Goal: Task Accomplishment & Management: Complete application form

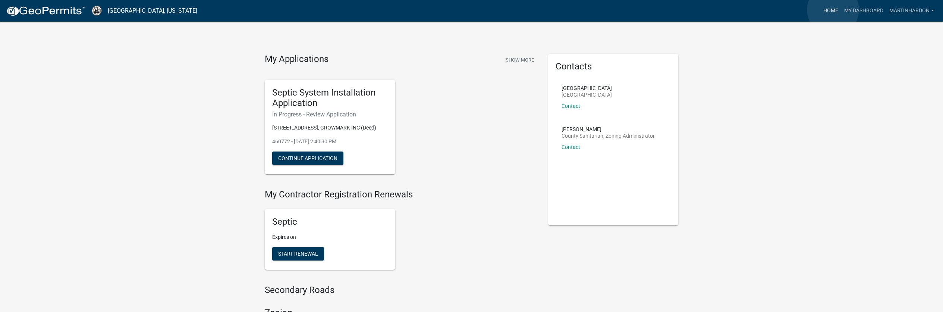
click at [833, 10] on link "Home" at bounding box center [830, 11] width 21 height 14
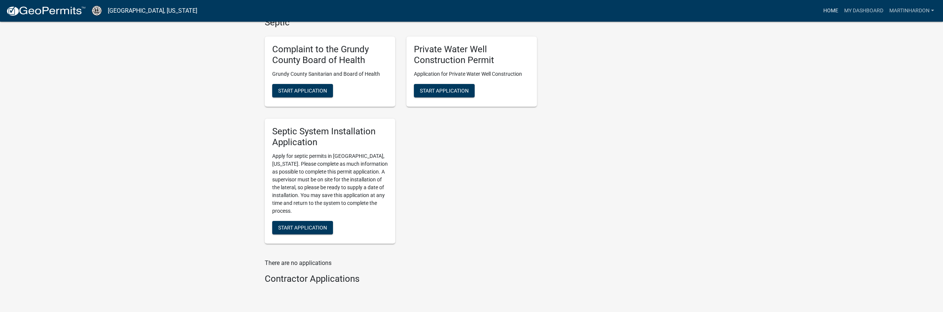
scroll to position [499, 0]
click at [310, 226] on span "Start Application" at bounding box center [302, 228] width 49 height 6
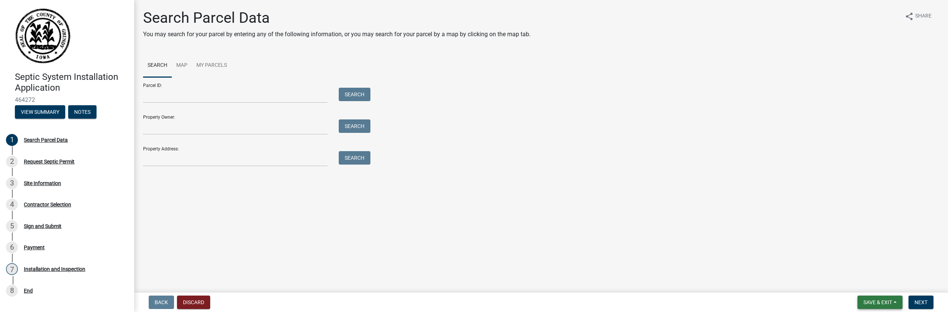
click at [897, 303] on button "Save & Exit" at bounding box center [880, 301] width 45 height 13
click at [191, 304] on button "Discard" at bounding box center [193, 301] width 33 height 13
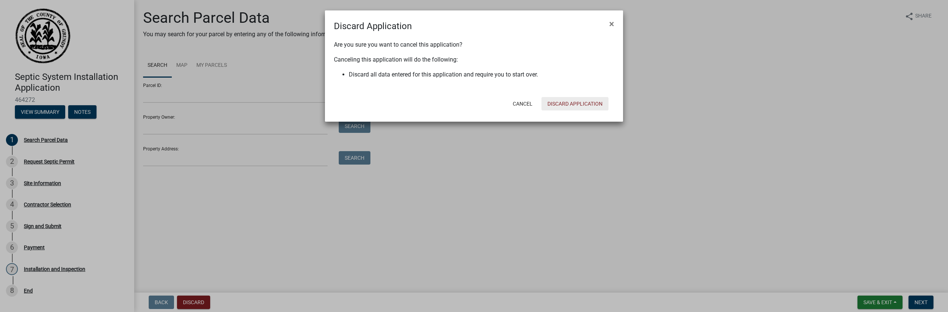
click at [594, 101] on button "Discard Application" at bounding box center [575, 103] width 67 height 13
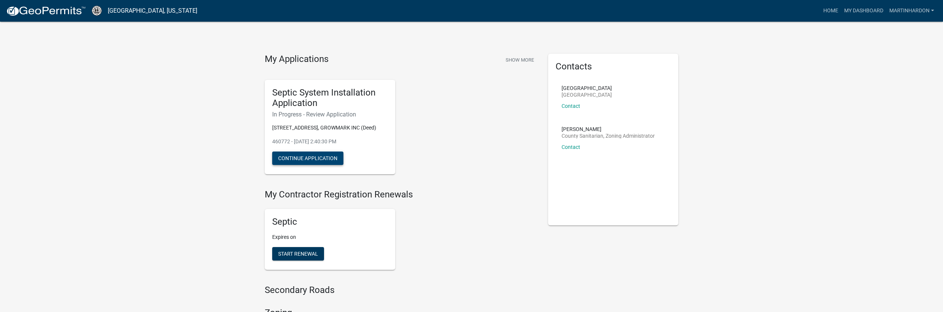
click at [325, 160] on button "Continue Application" at bounding box center [307, 157] width 71 height 13
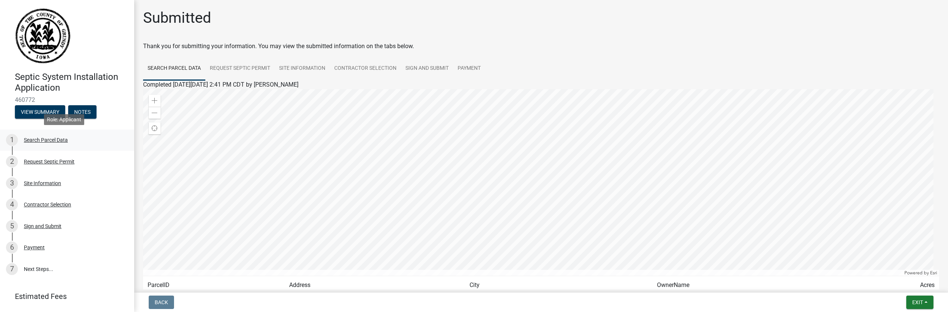
click at [50, 140] on div "Search Parcel Data" at bounding box center [46, 139] width 44 height 5
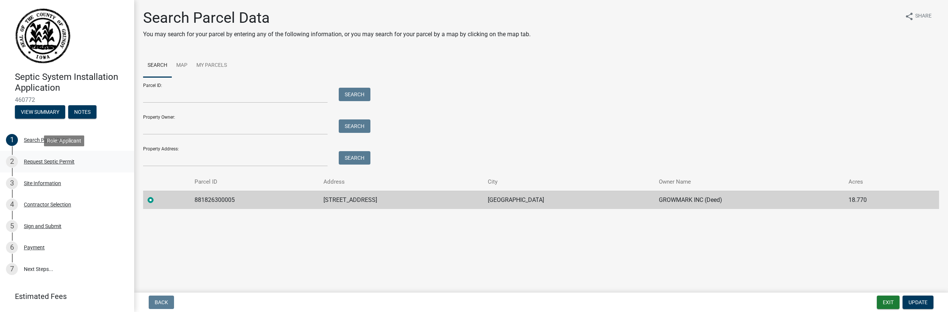
click at [63, 161] on div "Request Septic Permit" at bounding box center [49, 161] width 51 height 5
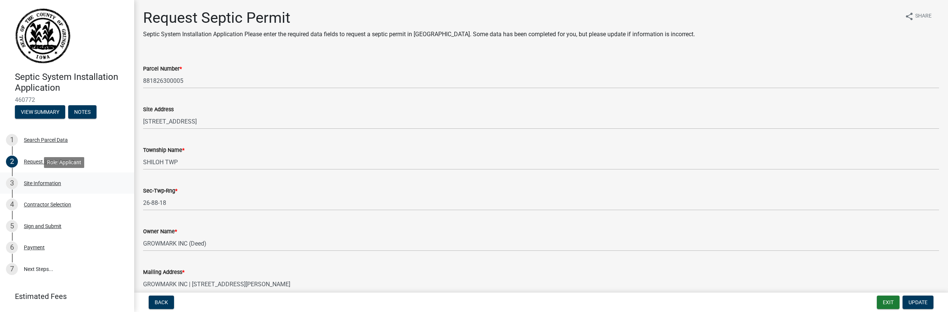
click at [65, 186] on div "3 Site Information" at bounding box center [64, 183] width 116 height 12
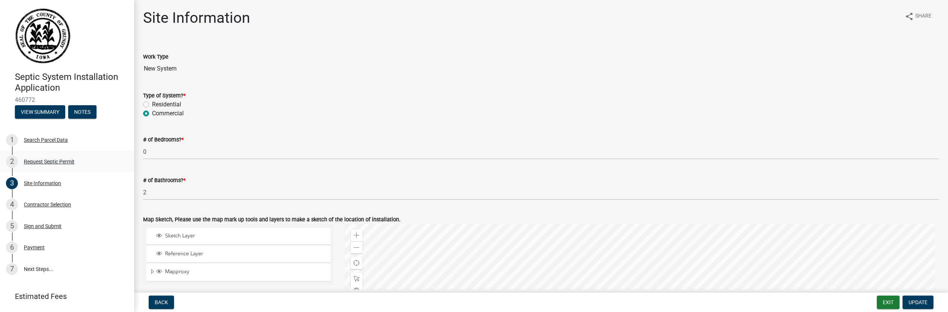
click at [58, 161] on div "Request Septic Permit" at bounding box center [49, 161] width 51 height 5
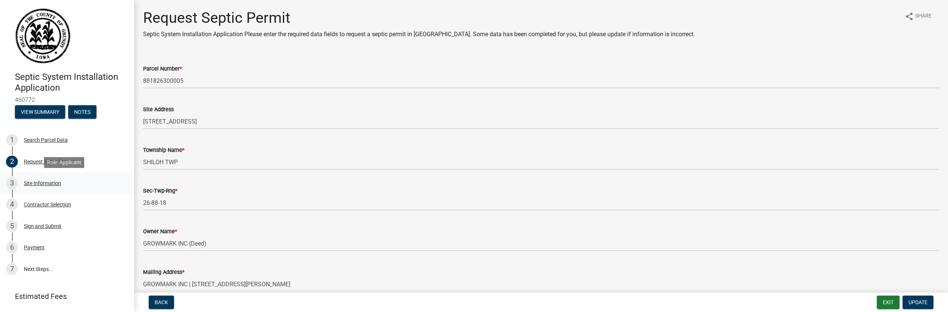
click at [48, 182] on div "Site Information" at bounding box center [42, 182] width 37 height 5
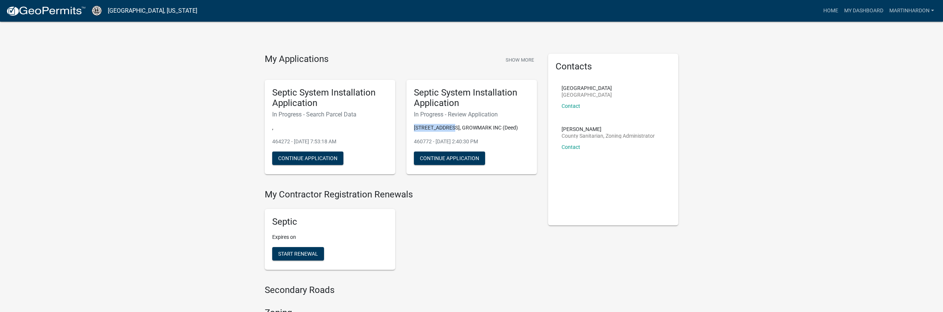
drag, startPoint x: 414, startPoint y: 125, endPoint x: 452, endPoint y: 125, distance: 38.0
click at [452, 125] on p "[STREET_ADDRESS], GROWMARK INC (Deed)" at bounding box center [472, 128] width 116 height 8
copy p "[STREET_ADDRESS]"
click at [306, 158] on button "Continue Application" at bounding box center [307, 157] width 71 height 13
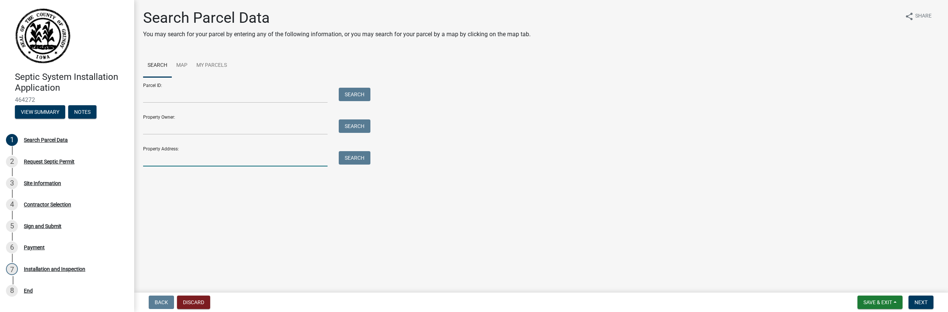
click at [180, 158] on input "Property Address:" at bounding box center [235, 158] width 185 height 15
paste input "[STREET_ADDRESS]"
type input "[STREET_ADDRESS]"
click at [363, 156] on button "Search" at bounding box center [355, 157] width 32 height 13
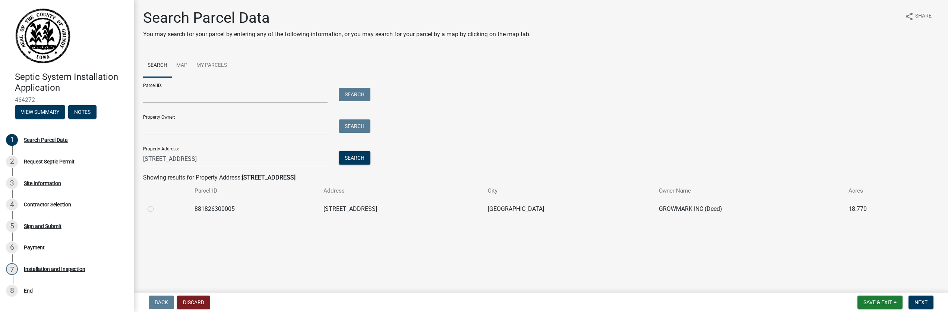
click at [157, 204] on label at bounding box center [157, 204] width 0 height 0
click at [157, 209] on input "radio" at bounding box center [159, 206] width 5 height 5
radio input "true"
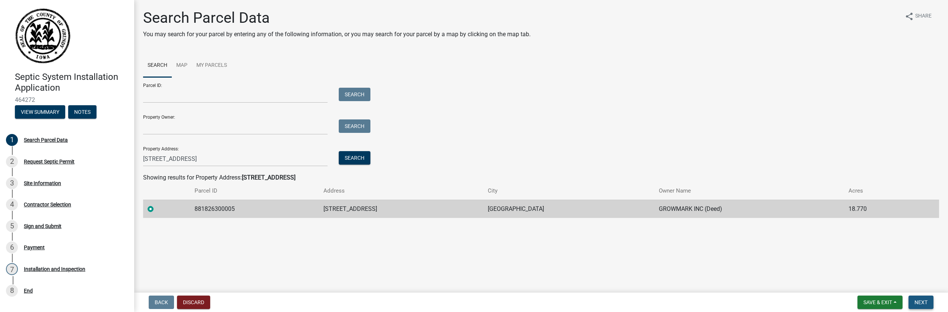
click at [918, 303] on span "Next" at bounding box center [921, 302] width 13 height 6
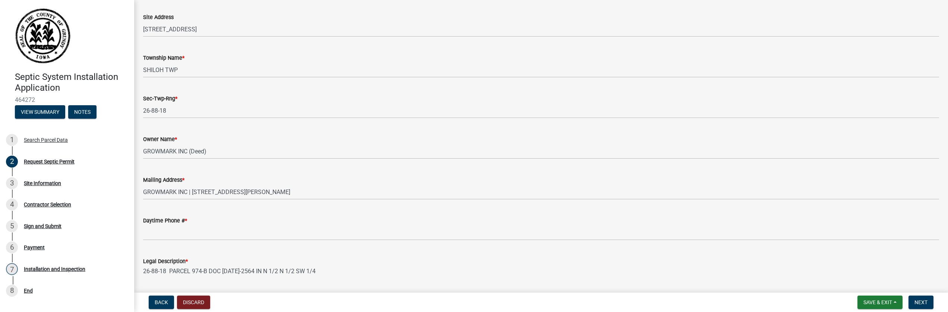
scroll to position [138, 0]
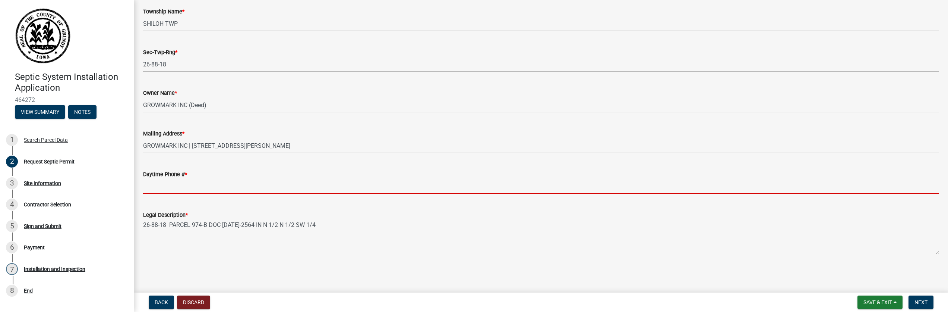
click at [227, 189] on input "Daytime Phone # *" at bounding box center [541, 186] width 796 height 15
type input "641-485-2266"
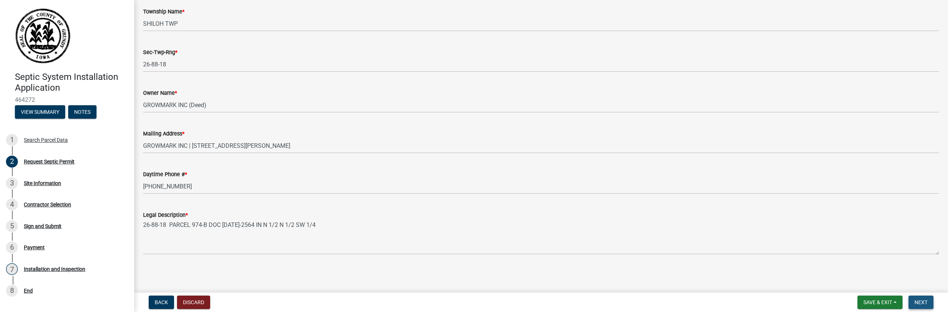
click at [920, 300] on span "Next" at bounding box center [921, 302] width 13 height 6
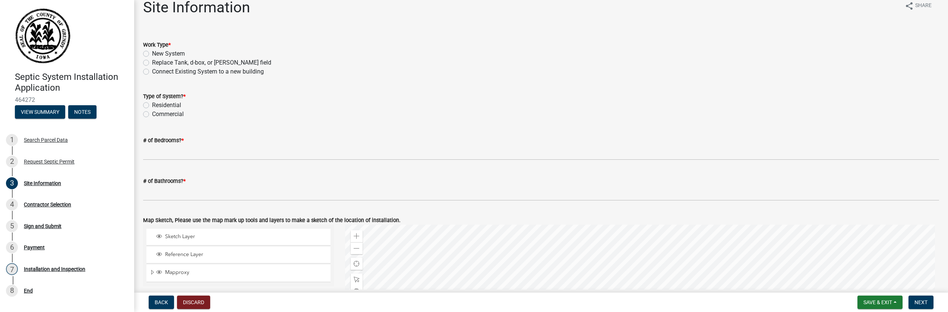
scroll to position [0, 0]
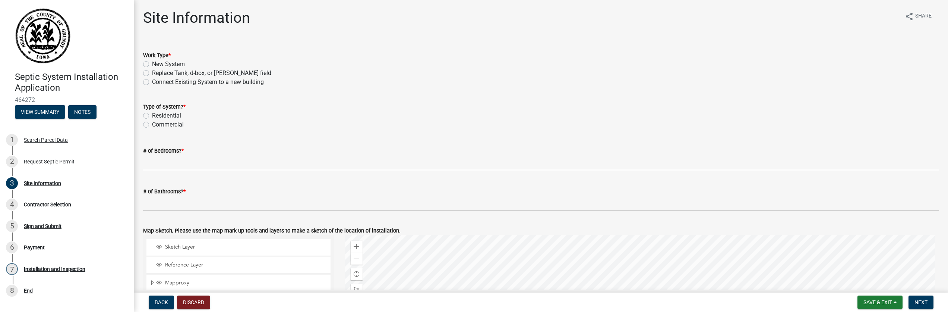
click at [152, 63] on label "New System" at bounding box center [168, 64] width 33 height 9
click at [152, 63] on input "New System" at bounding box center [154, 62] width 5 height 5
radio input "true"
click at [152, 125] on label "Commercial" at bounding box center [168, 124] width 32 height 9
click at [152, 125] on input "Commercial" at bounding box center [154, 122] width 5 height 5
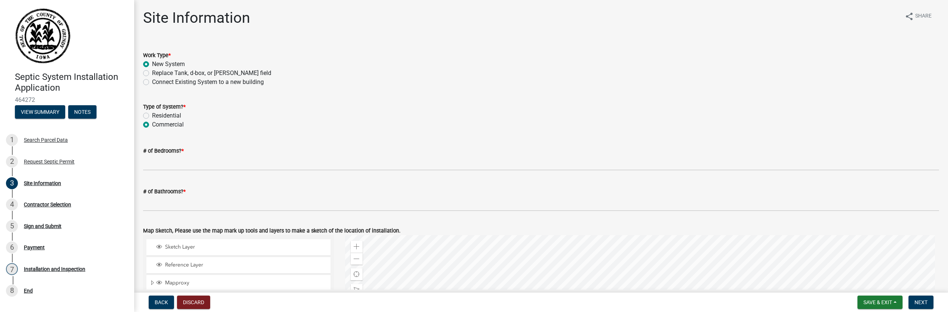
radio input "true"
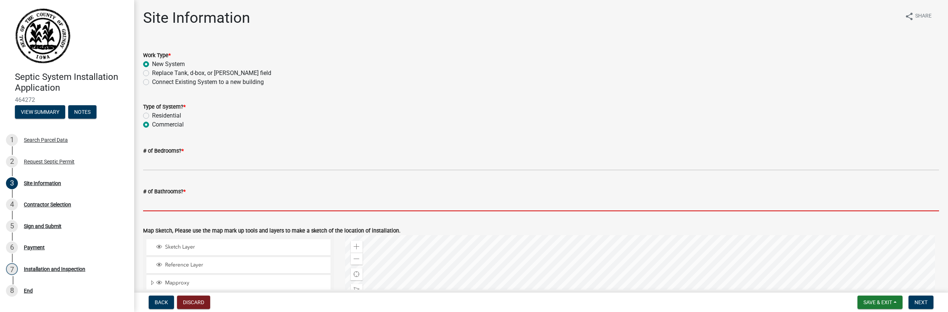
click at [157, 204] on input "# of Bathrooms? *" at bounding box center [541, 203] width 796 height 15
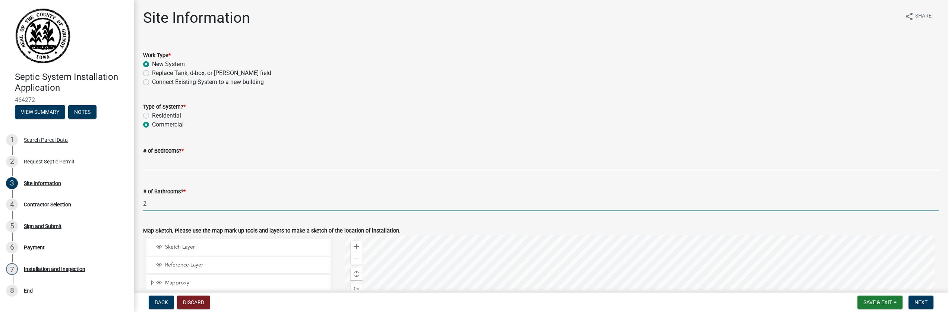
type input "2"
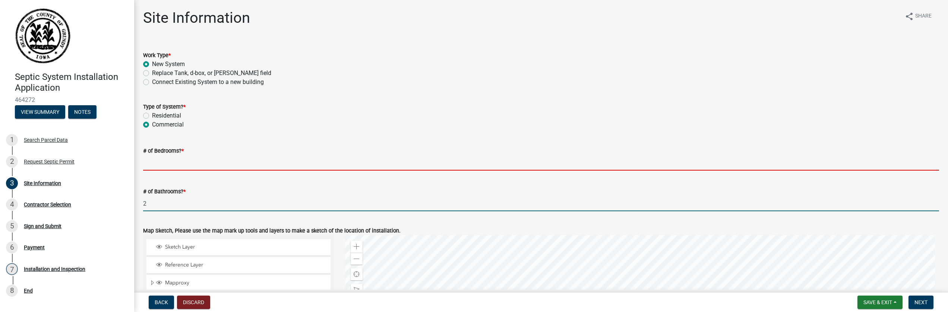
click at [159, 157] on input "# of Bedrooms? *" at bounding box center [541, 162] width 796 height 15
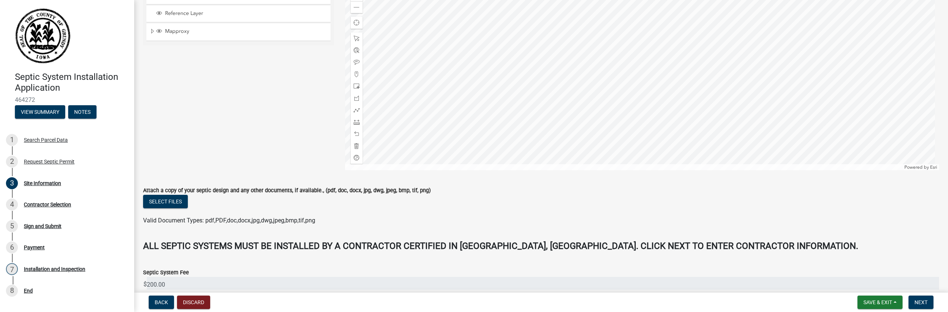
scroll to position [290, 0]
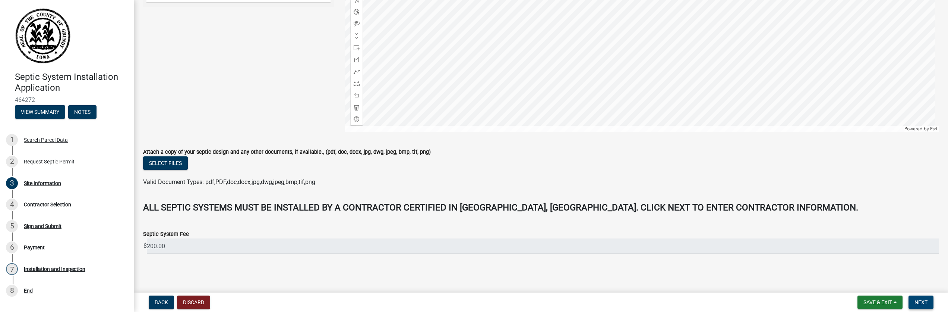
type input "0"
click at [925, 298] on button "Next" at bounding box center [921, 301] width 25 height 13
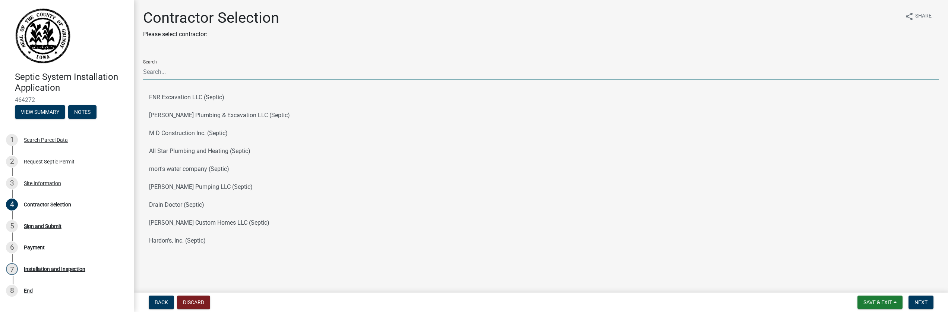
click at [262, 70] on input "Search" at bounding box center [541, 71] width 796 height 15
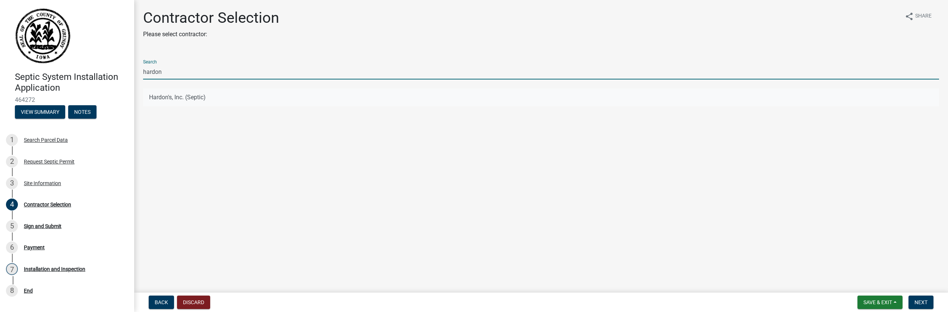
type input "hardon"
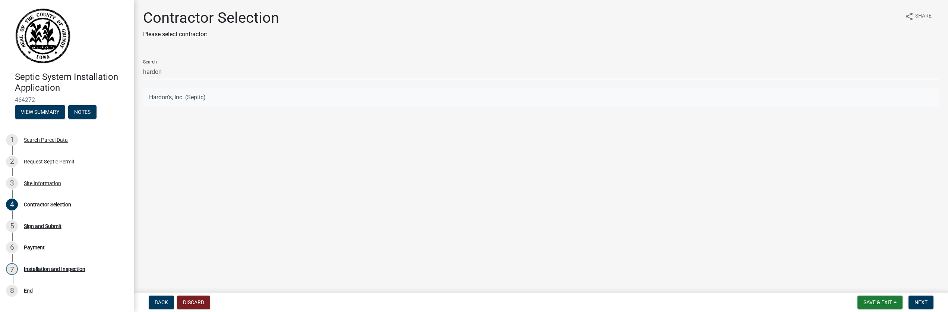
click at [184, 101] on button "Hardon's, Inc. (Septic)" at bounding box center [541, 97] width 796 height 18
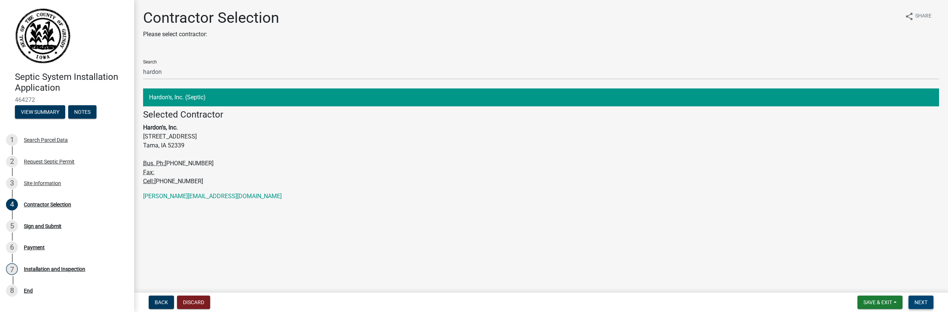
click at [922, 301] on span "Next" at bounding box center [921, 302] width 13 height 6
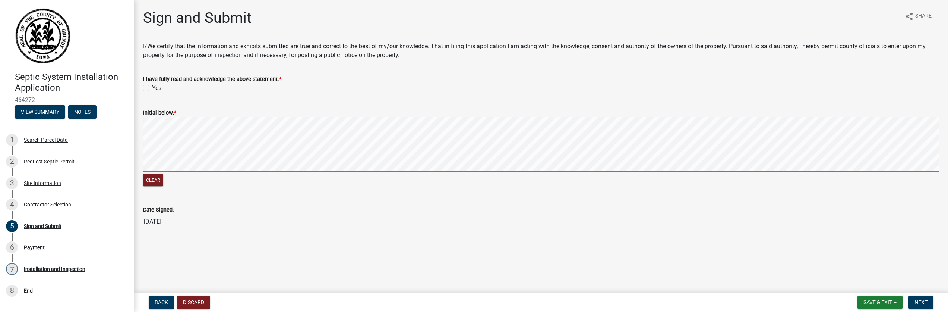
click at [152, 88] on label "Yes" at bounding box center [156, 88] width 9 height 9
click at [152, 88] on input "Yes" at bounding box center [154, 86] width 5 height 5
checkbox input "true"
click at [236, 176] on div "Clear" at bounding box center [541, 152] width 796 height 71
click at [926, 302] on span "Next" at bounding box center [921, 302] width 13 height 6
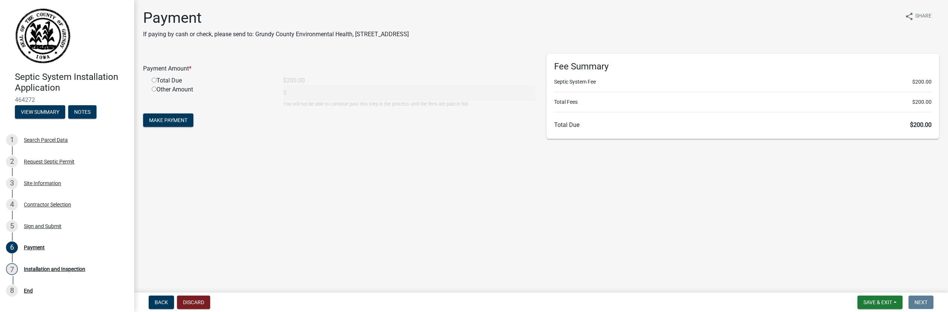
click at [159, 82] on div "Total Due" at bounding box center [212, 80] width 132 height 9
click at [154, 80] on input "radio" at bounding box center [154, 80] width 5 height 5
radio input "true"
type input "200"
click at [183, 120] on span "Make Payment" at bounding box center [168, 120] width 38 height 6
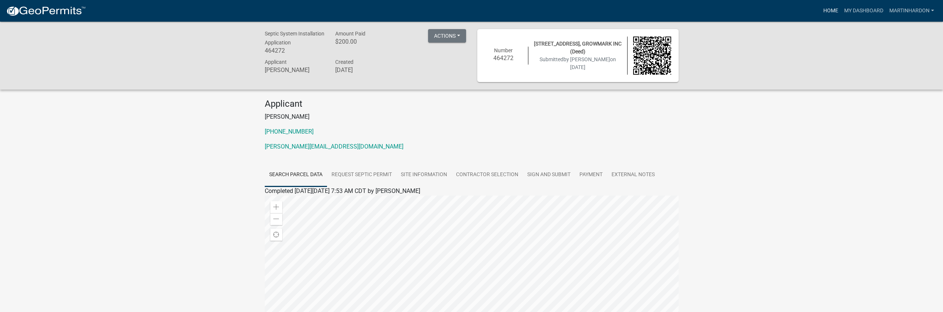
click at [821, 11] on link "Home" at bounding box center [830, 11] width 21 height 14
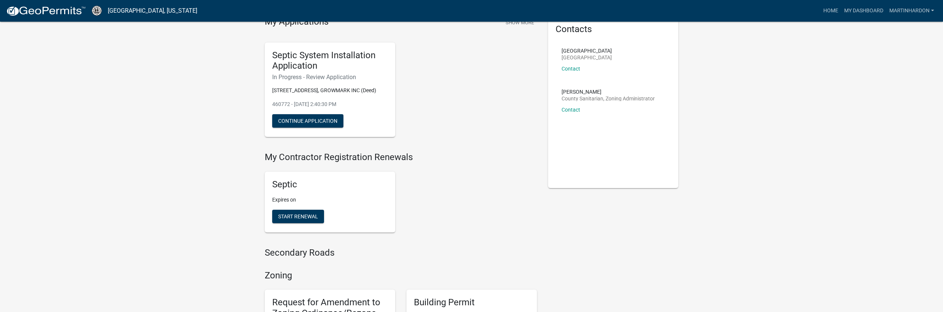
scroll to position [43, 0]
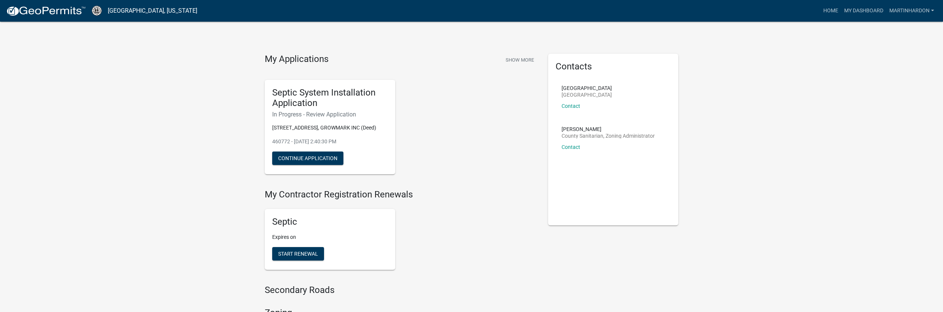
scroll to position [19, 0]
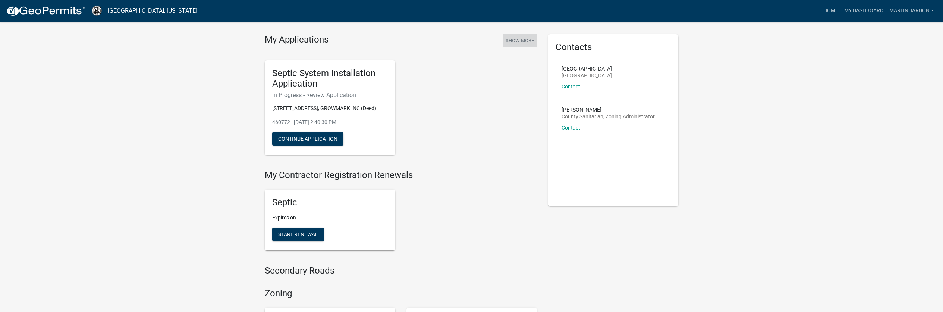
click at [522, 43] on button "Show More" at bounding box center [520, 40] width 34 height 12
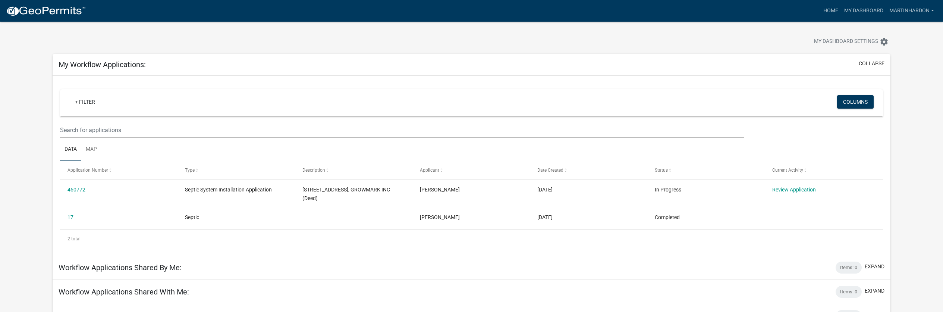
scroll to position [37, 0]
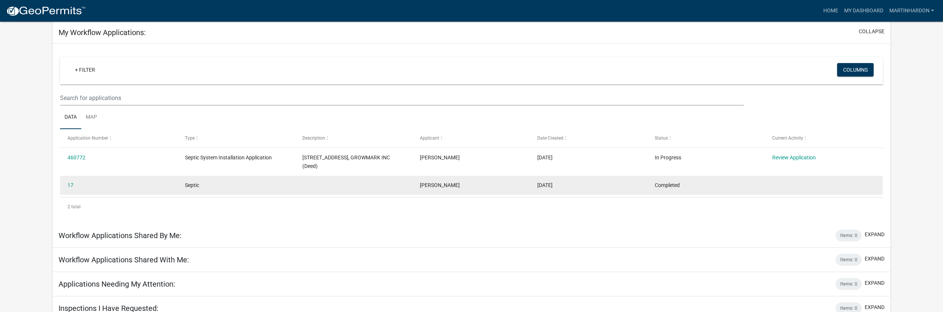
click at [380, 176] on datatable-body-cell at bounding box center [353, 185] width 117 height 19
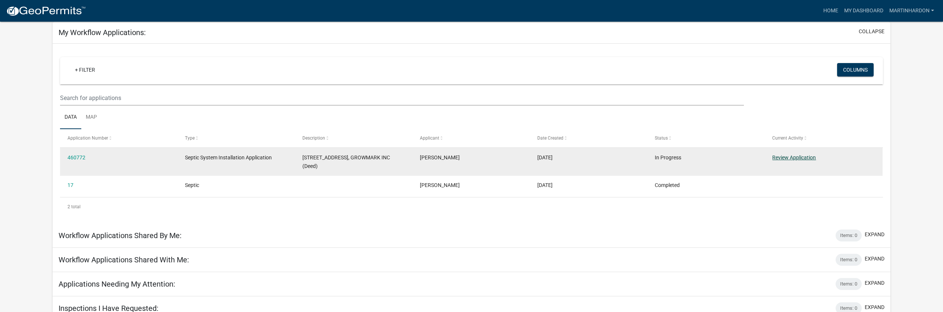
click at [803, 158] on link "Review Application" at bounding box center [794, 157] width 44 height 6
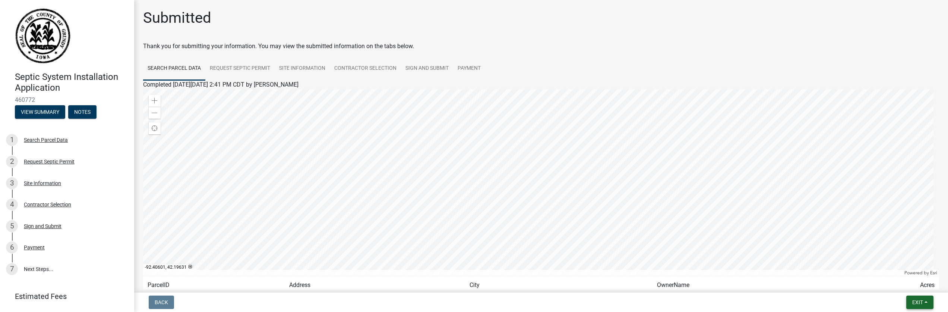
click at [924, 302] on button "Exit" at bounding box center [920, 301] width 27 height 13
click at [898, 282] on button "Save & Exit" at bounding box center [904, 283] width 60 height 18
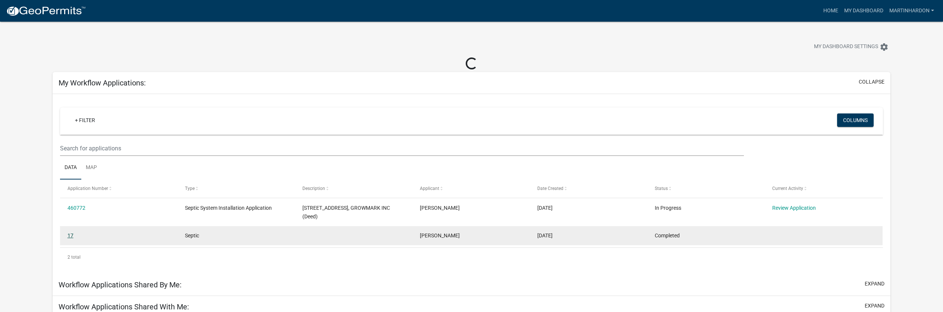
click at [70, 232] on link "17" at bounding box center [70, 235] width 6 height 6
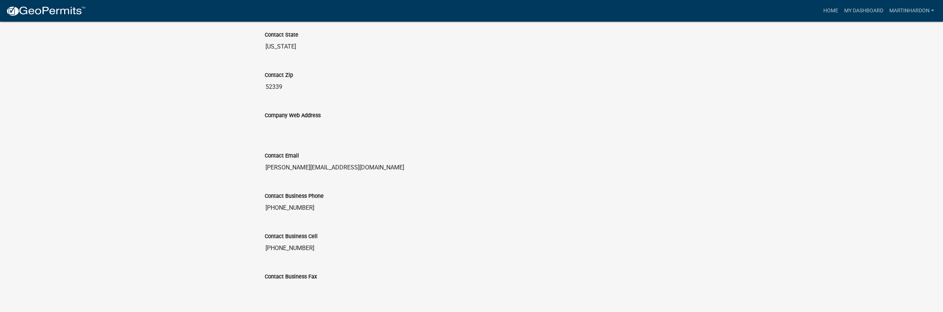
scroll to position [479, 0]
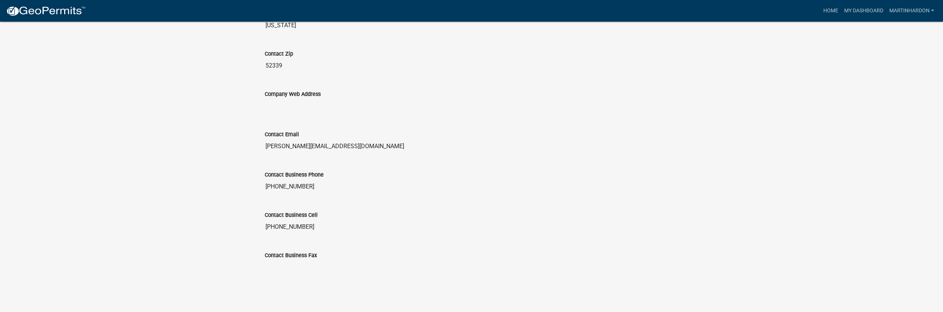
click at [63, 9] on img at bounding box center [46, 11] width 80 height 11
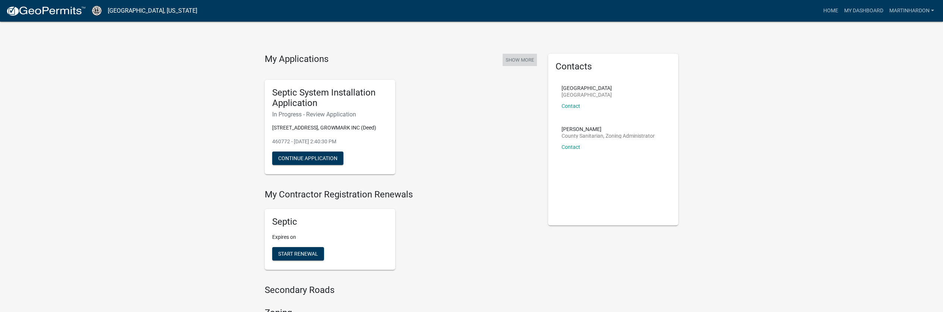
click at [527, 56] on button "Show More" at bounding box center [520, 60] width 34 height 12
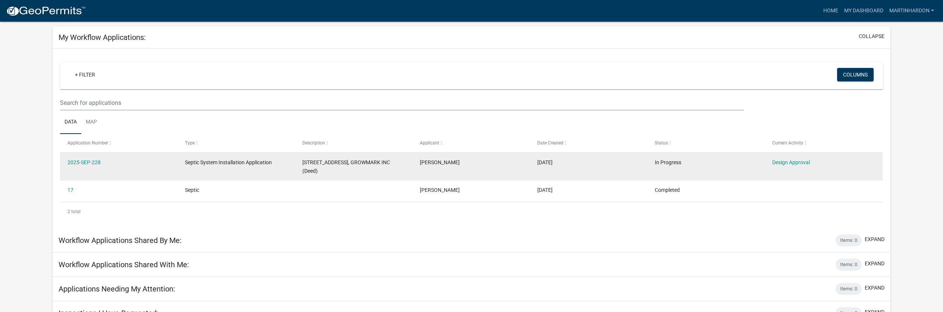
scroll to position [37, 0]
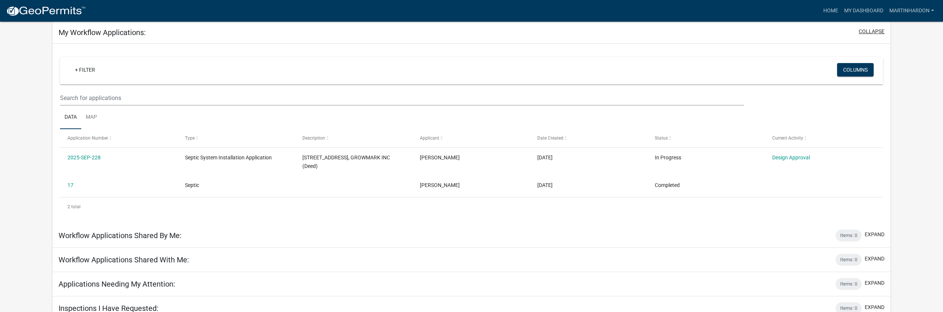
click at [871, 34] on button "collapse" at bounding box center [872, 32] width 26 height 8
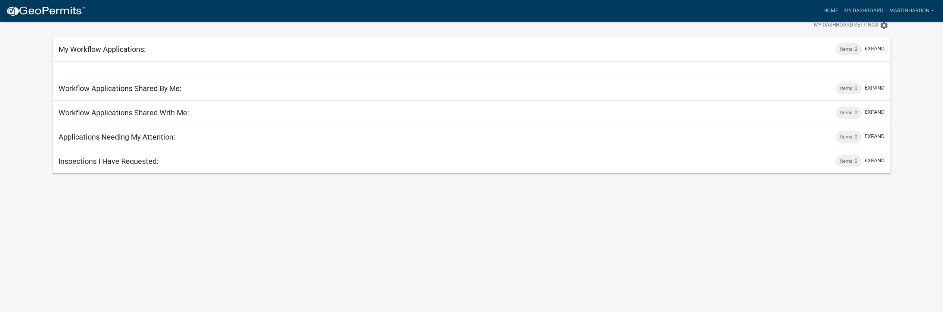
scroll to position [22, 0]
